Goal: Register for event/course

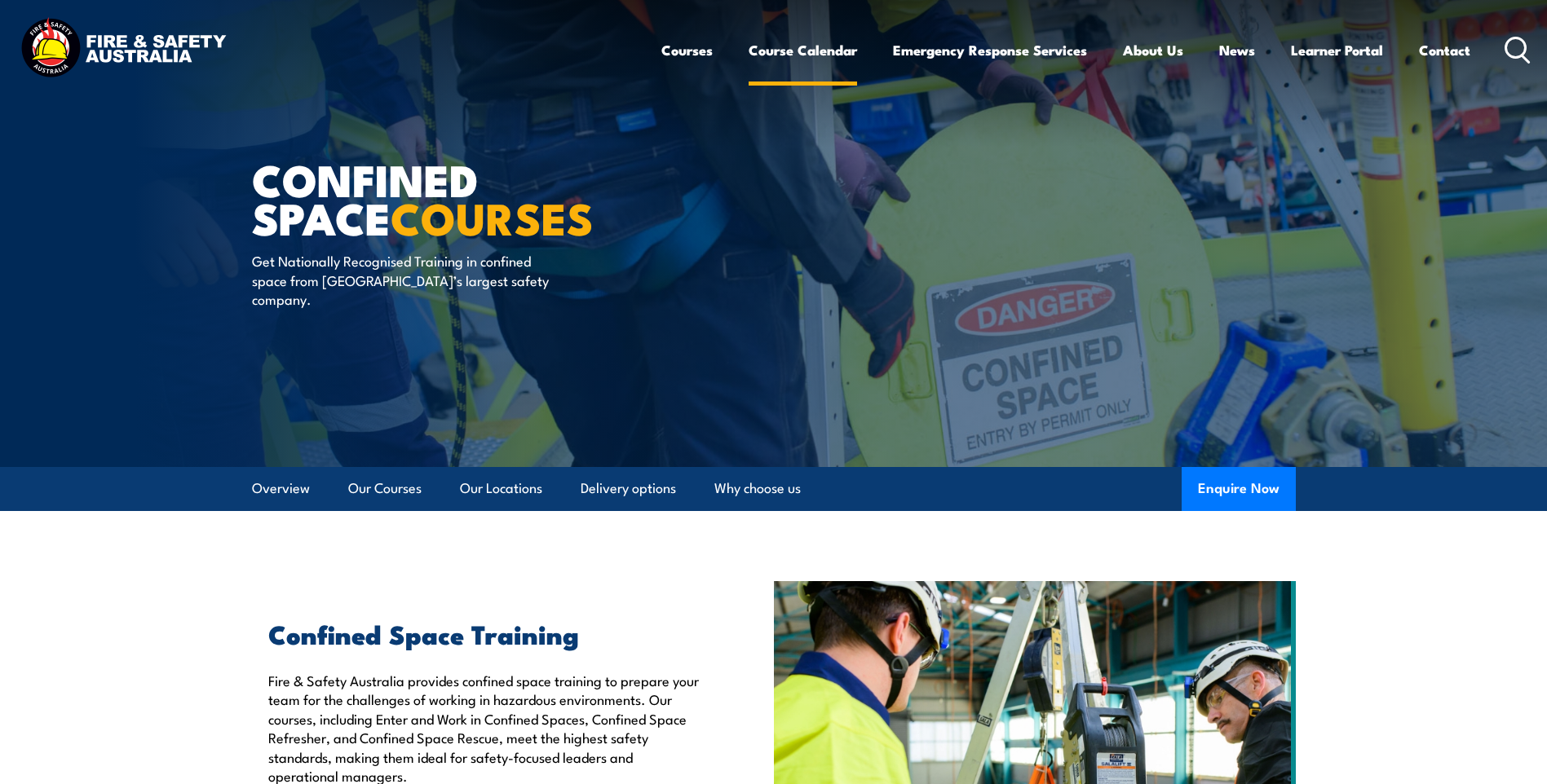
click at [826, 46] on link "Course Calendar" at bounding box center [803, 50] width 109 height 43
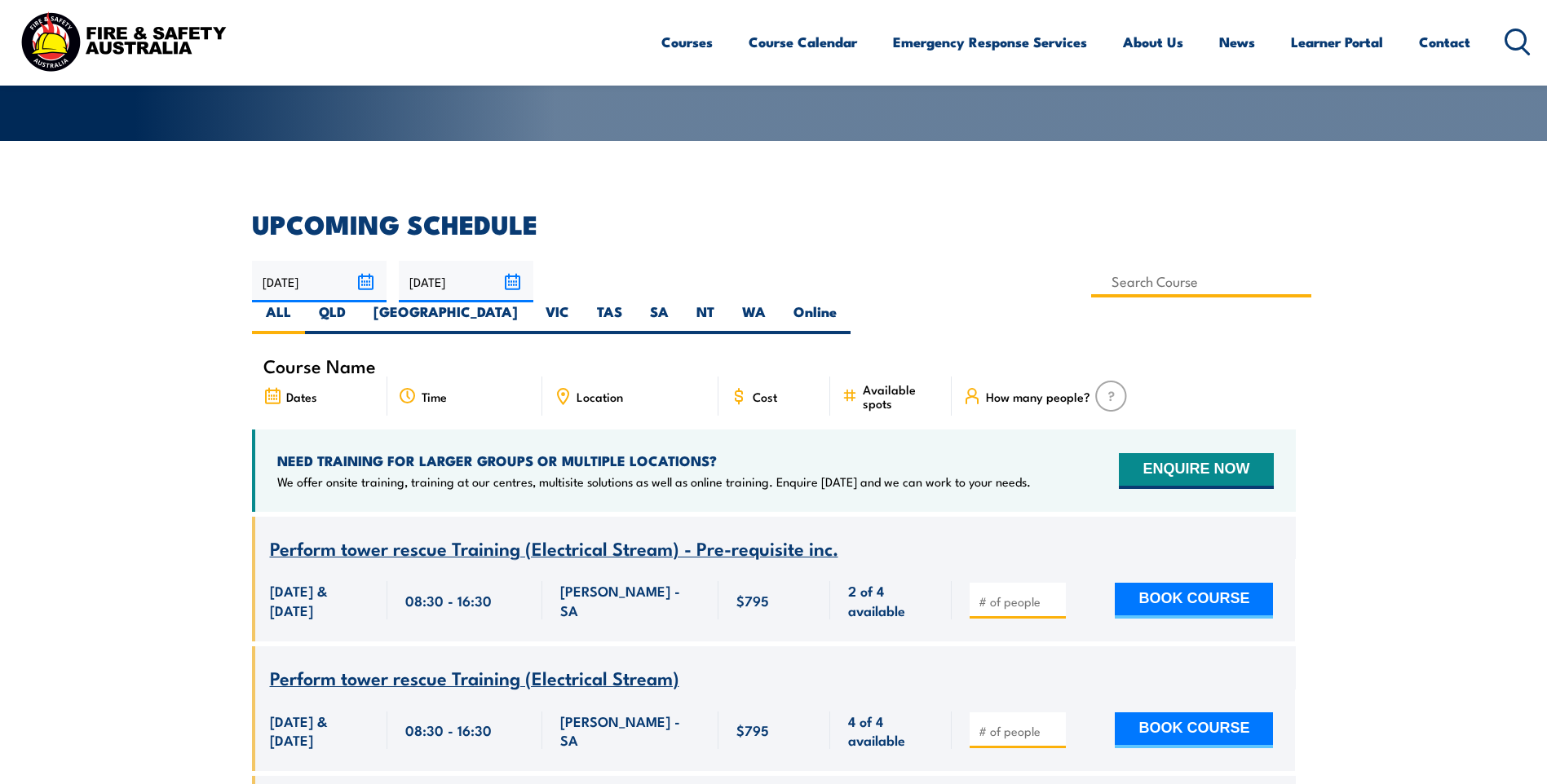
click at [1091, 287] on input at bounding box center [1201, 282] width 221 height 32
type input "Working at Heights – Refresher – Mackay"
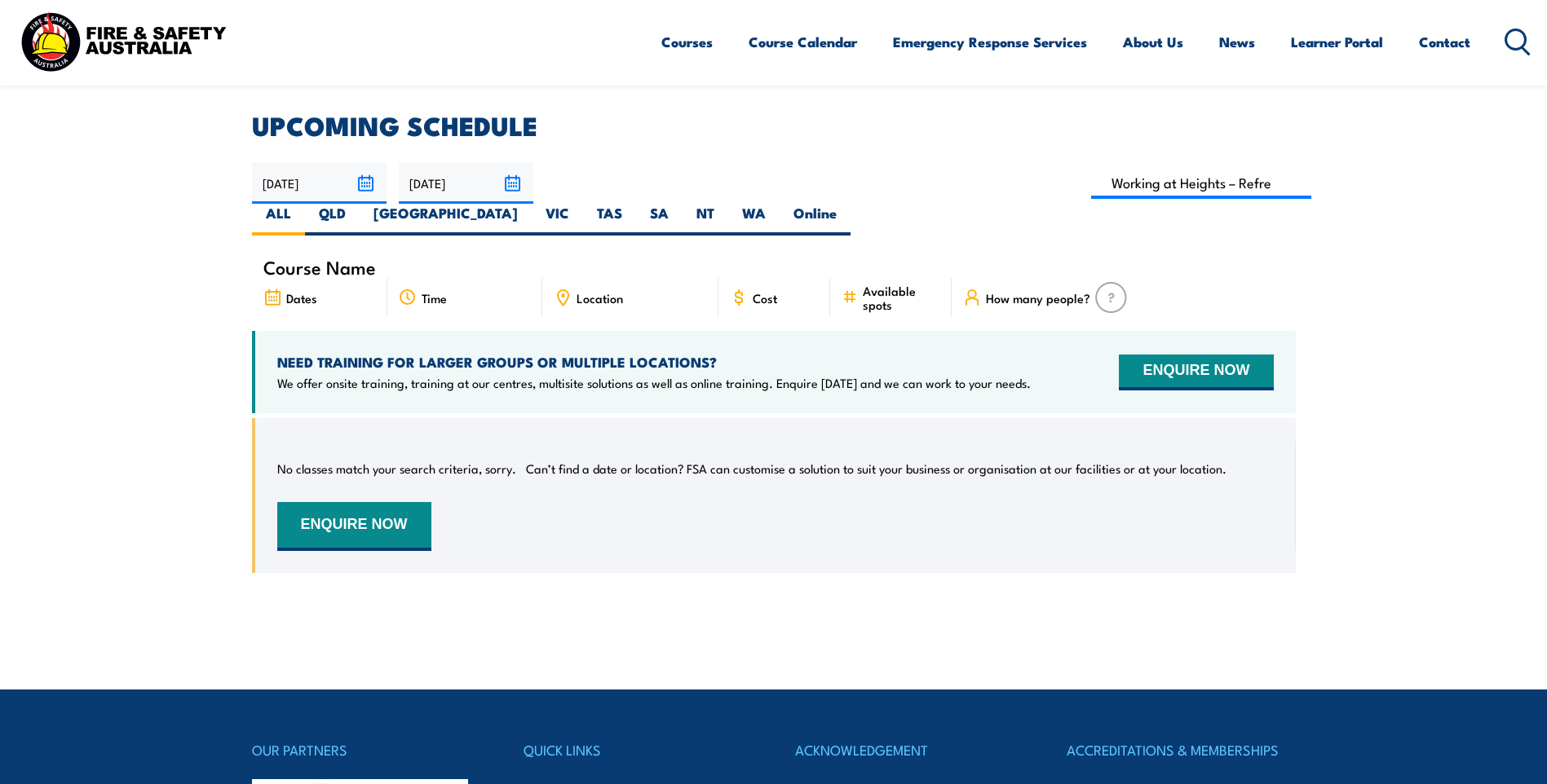
scroll to position [375, 0]
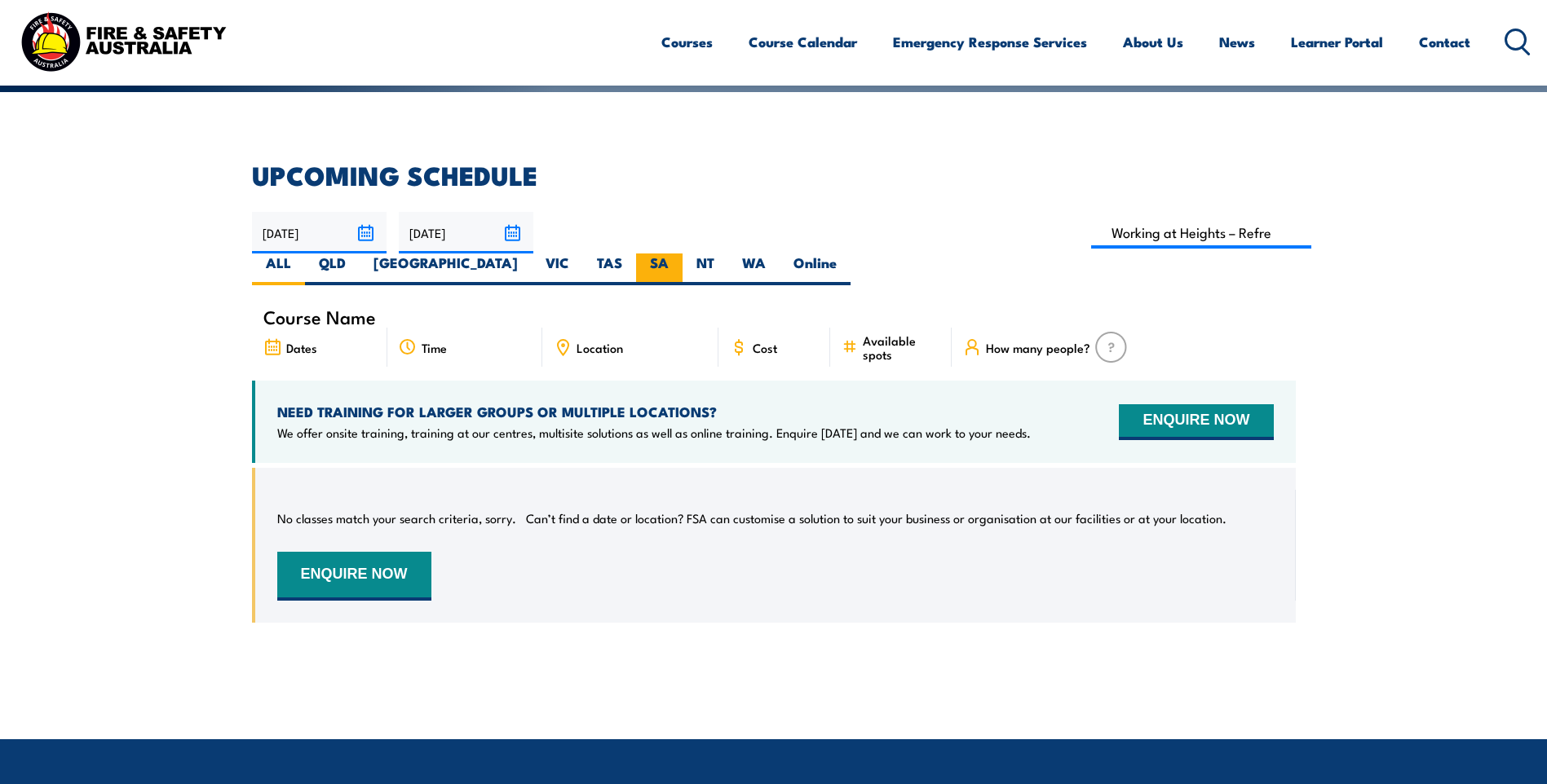
click at [683, 254] on label "SA" at bounding box center [659, 270] width 46 height 32
click at [679, 254] on input "SA" at bounding box center [674, 259] width 11 height 10
radio input "true"
